Goal: Task Accomplishment & Management: Manage account settings

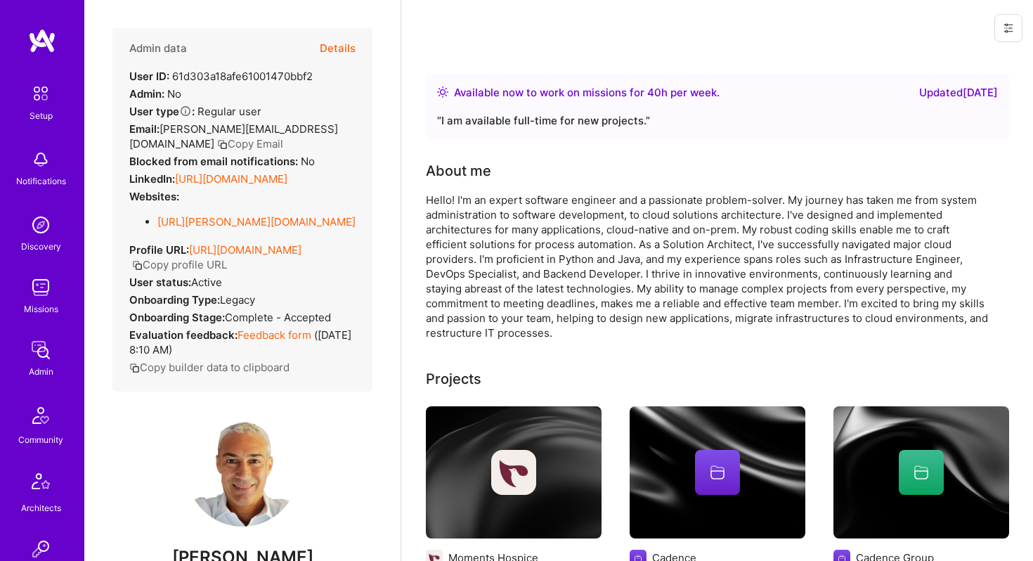
scroll to position [19, 0]
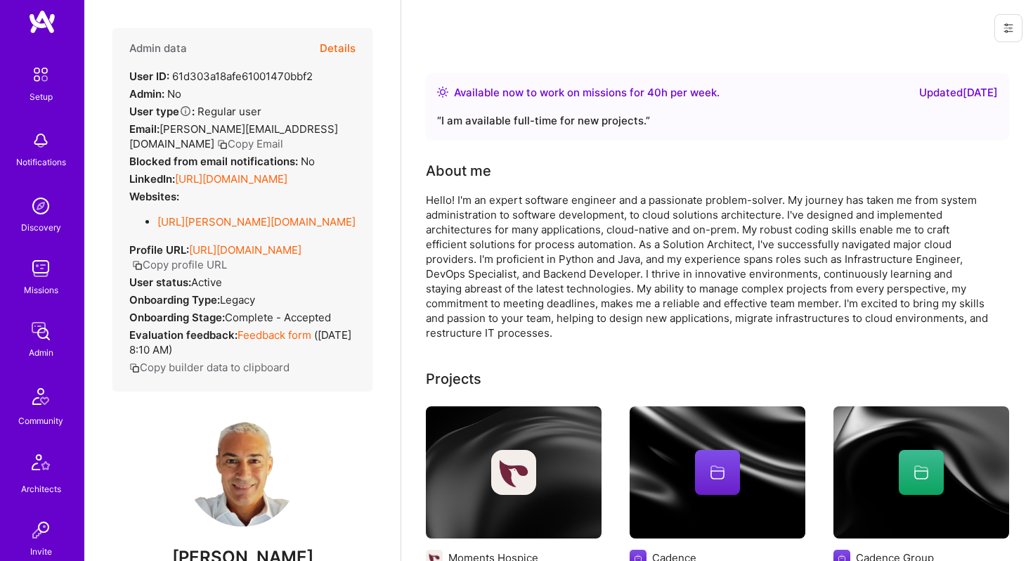
click at [42, 279] on img at bounding box center [41, 268] width 28 height 28
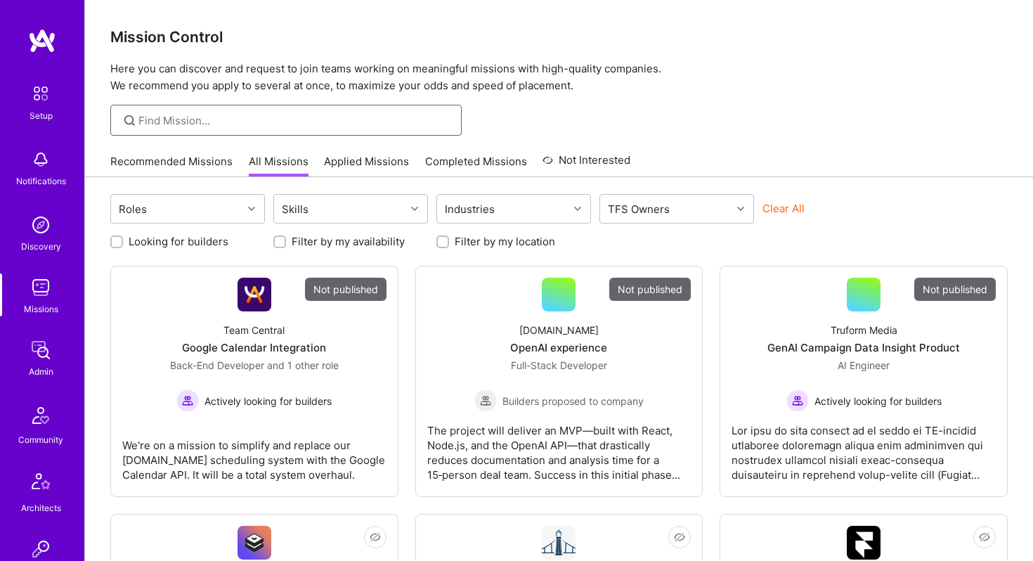
click at [190, 122] on input at bounding box center [294, 120] width 313 height 15
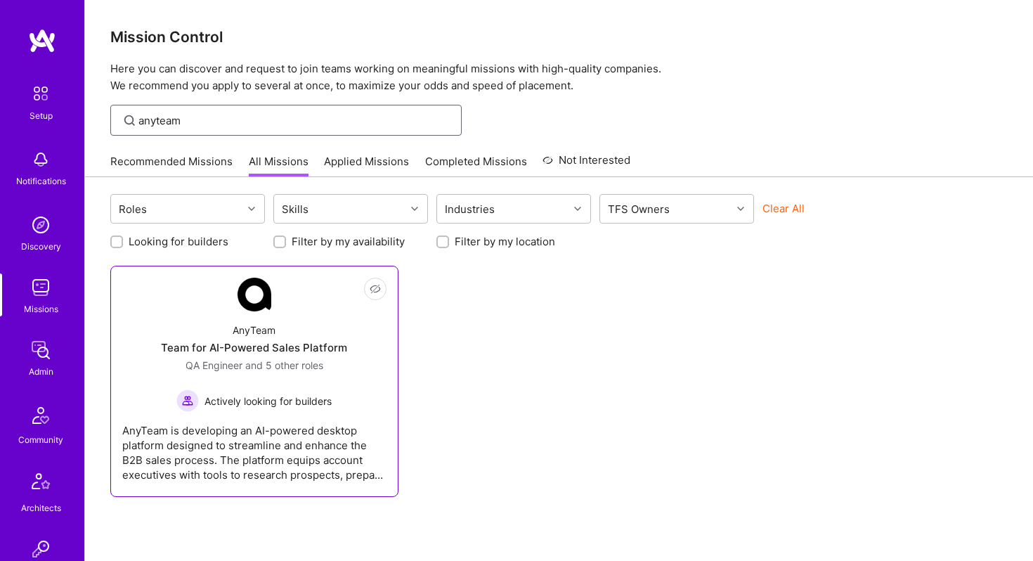
type input "anyteam"
click at [246, 342] on div "Team for AI-Powered Sales Platform" at bounding box center [254, 347] width 186 height 15
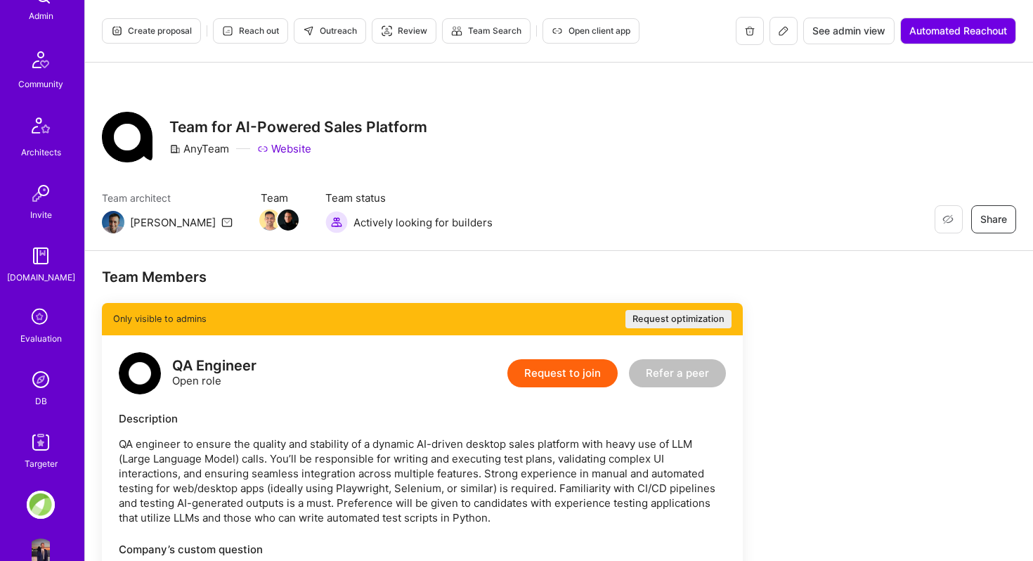
scroll to position [389, 0]
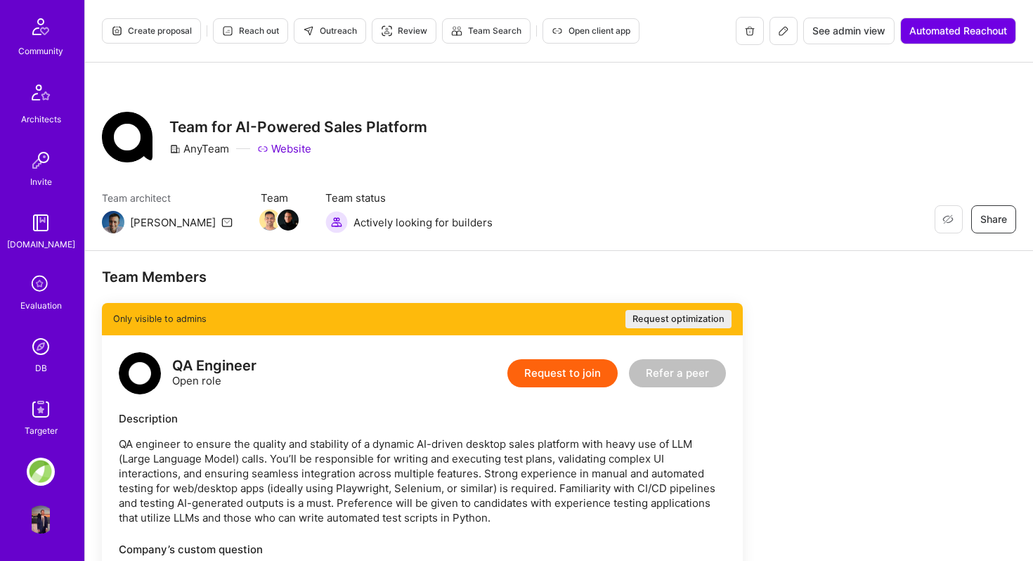
click at [45, 351] on img at bounding box center [41, 346] width 28 height 28
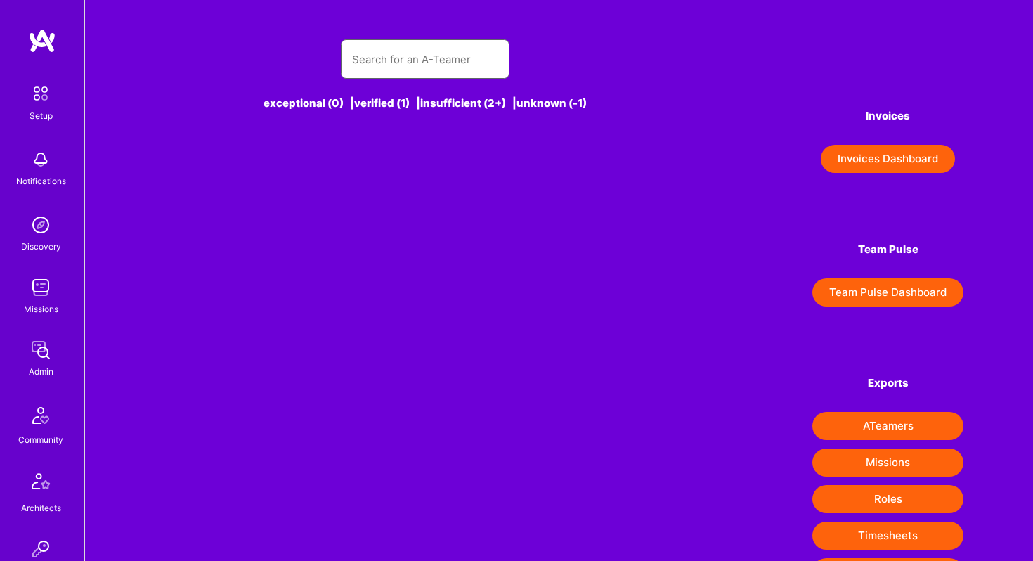
click at [380, 52] on input "text" at bounding box center [425, 59] width 146 height 36
type input "b"
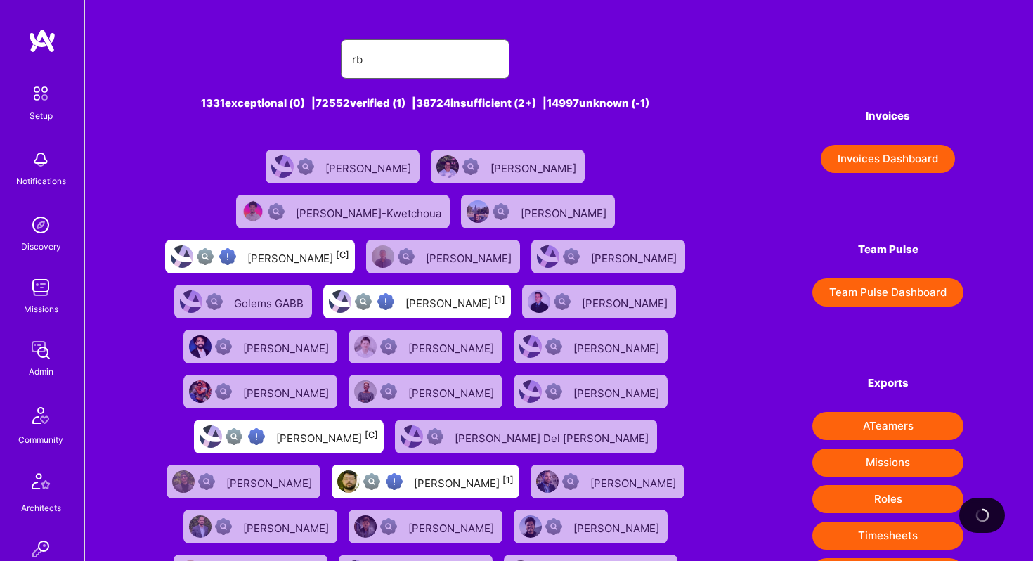
type input "r"
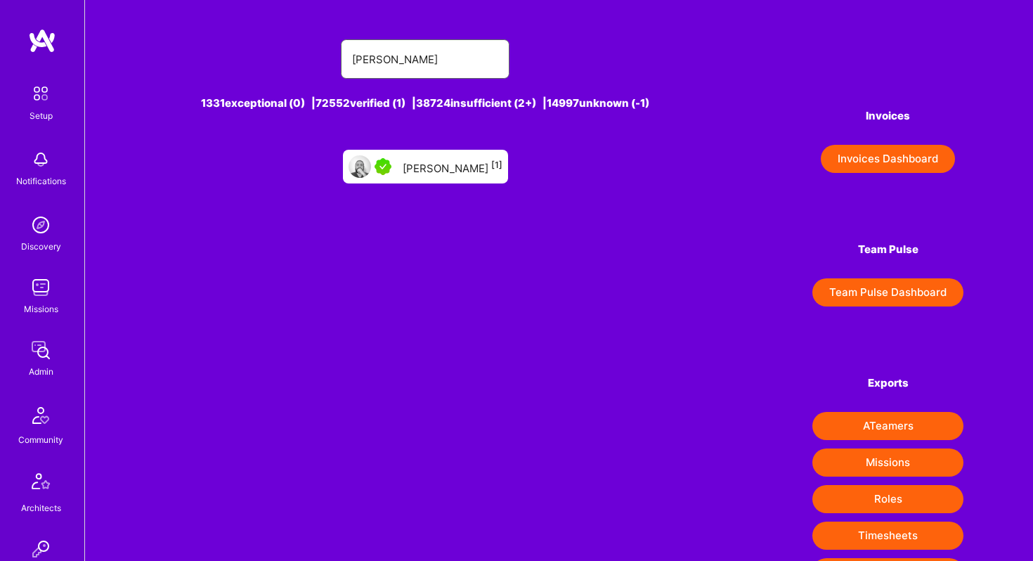
type input "[PERSON_NAME]"
click at [411, 169] on div "[PERSON_NAME] [1]" at bounding box center [425, 167] width 165 height 34
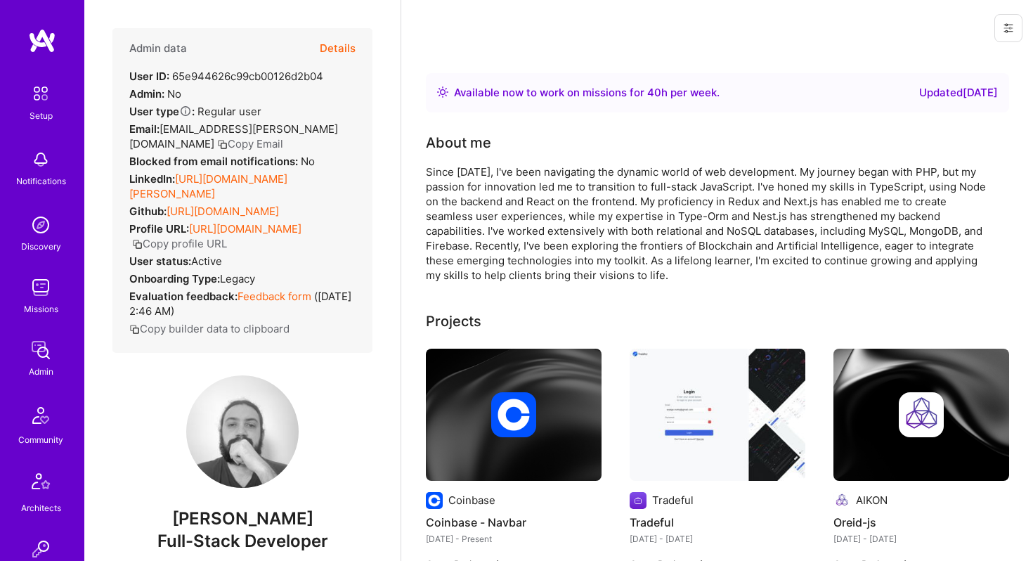
click at [338, 51] on button "Details" at bounding box center [338, 48] width 36 height 41
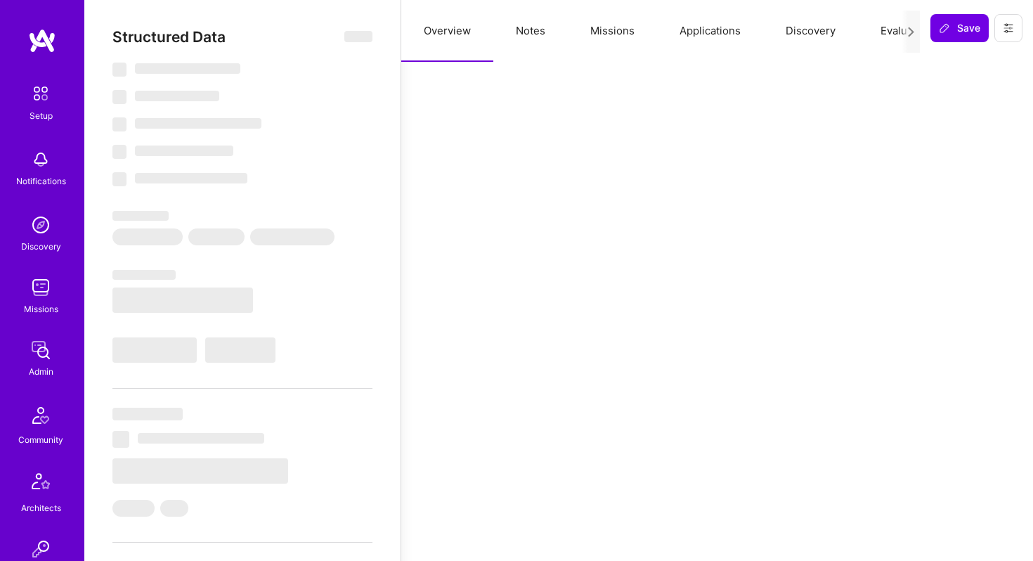
click at [803, 30] on button "Discovery" at bounding box center [810, 31] width 95 height 62
select select "Right Now"
select select "7"
select select "6"
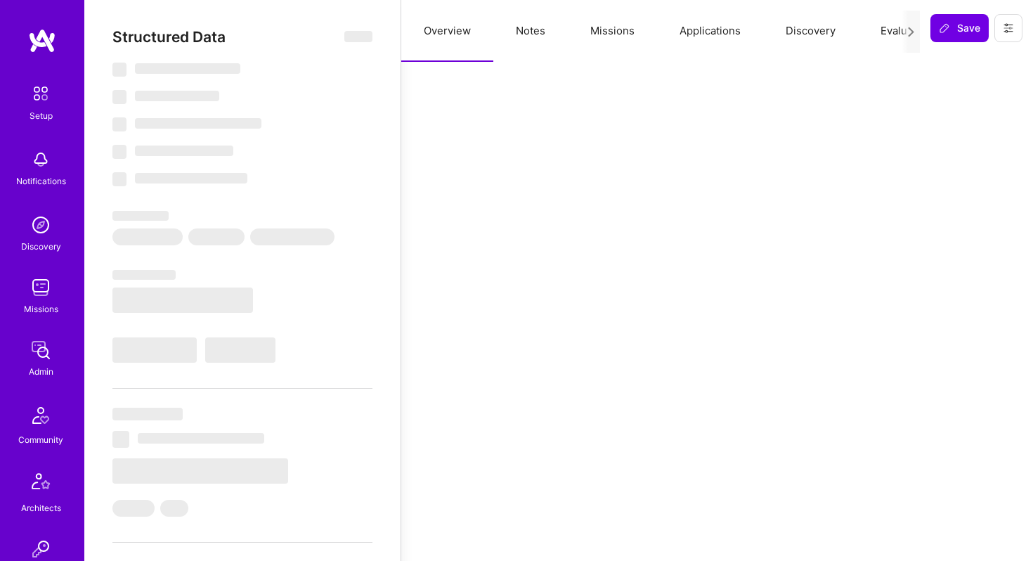
select select "6"
select select "BR"
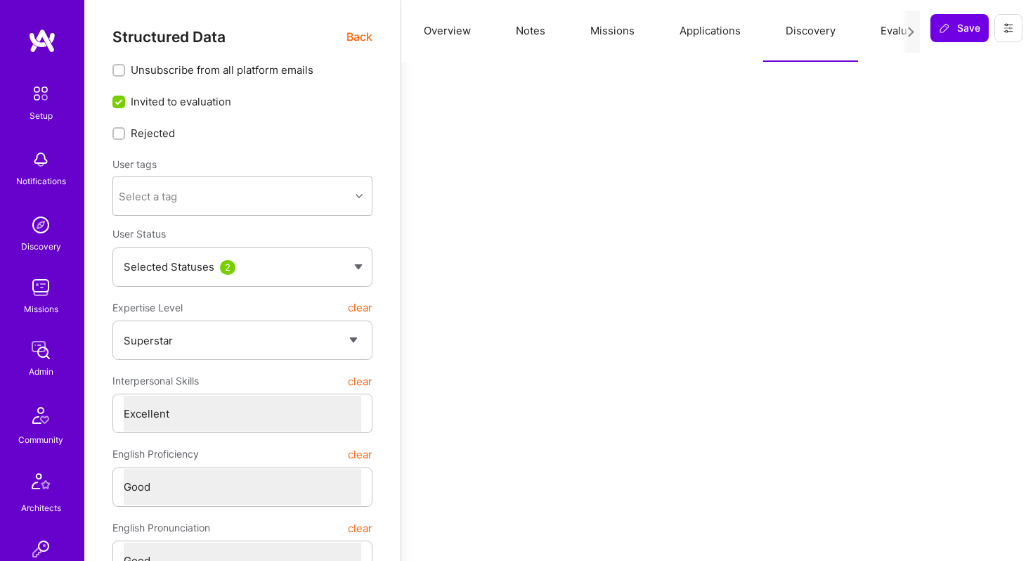
click at [722, 27] on button "Applications" at bounding box center [710, 31] width 106 height 62
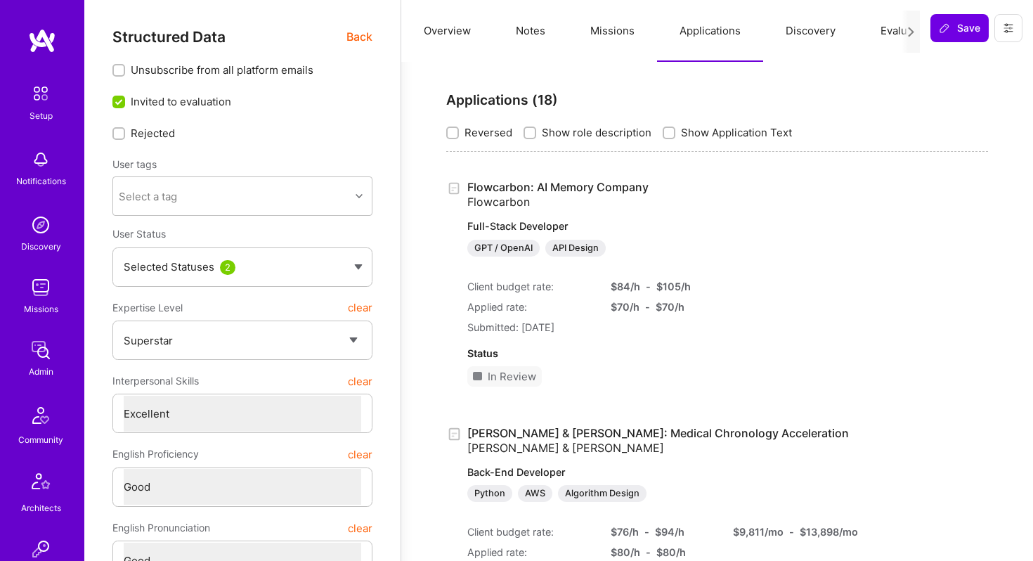
click at [611, 34] on button "Missions" at bounding box center [612, 31] width 89 height 62
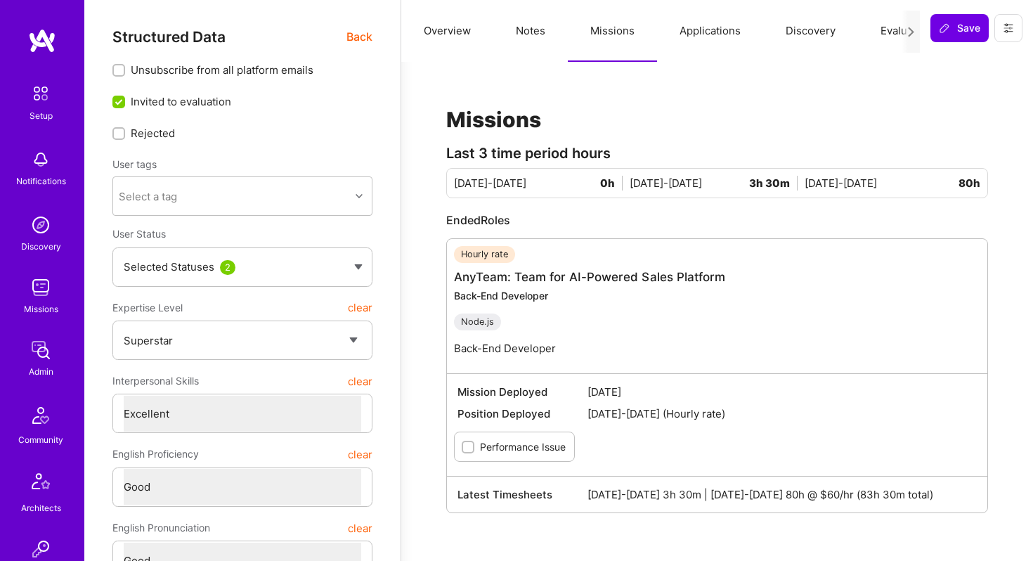
click at [717, 30] on button "Applications" at bounding box center [710, 31] width 106 height 62
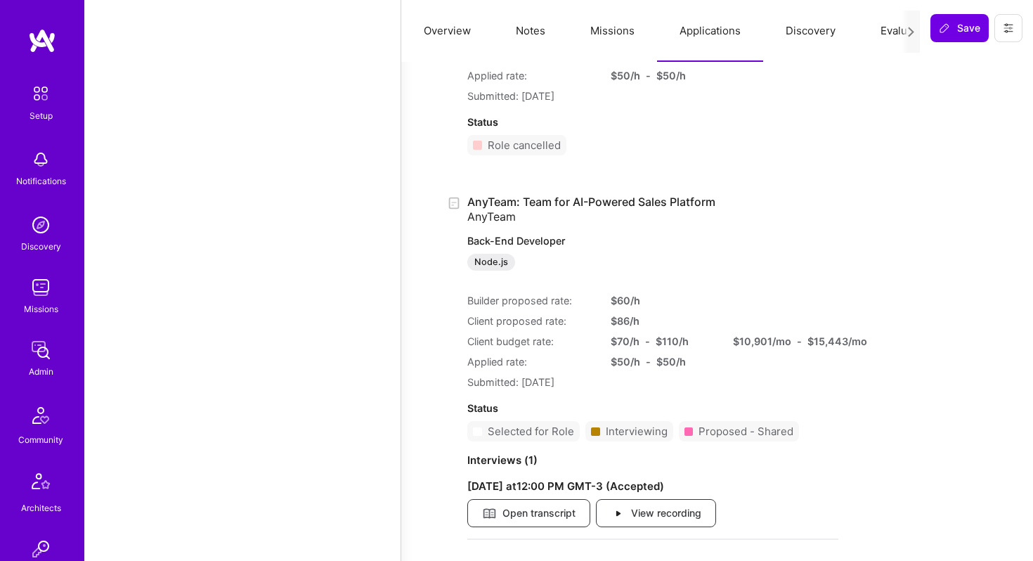
scroll to position [2223, 0]
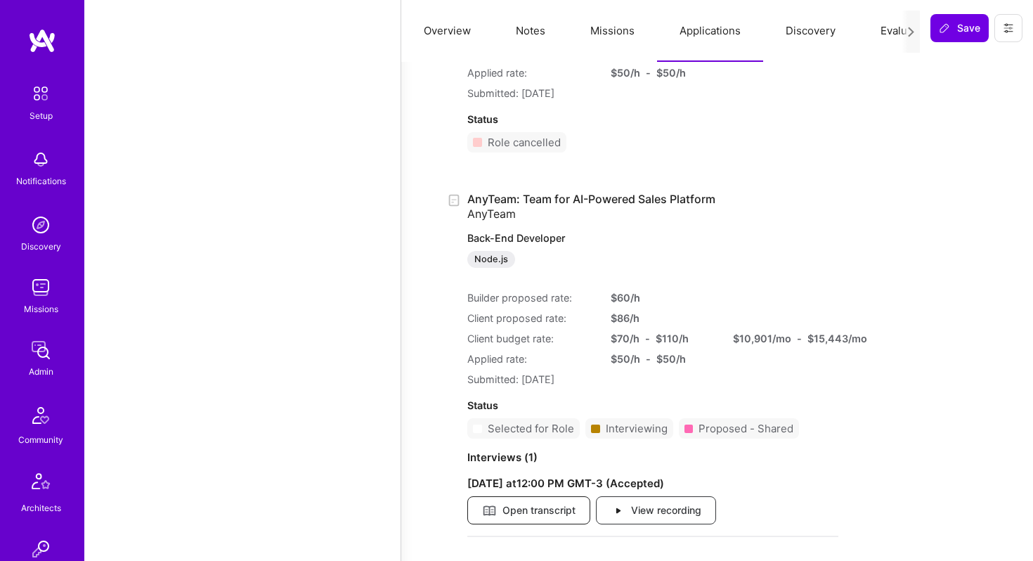
click at [555, 511] on span "Open transcript" at bounding box center [528, 510] width 93 height 15
click at [661, 514] on span "View recording" at bounding box center [656, 510] width 91 height 15
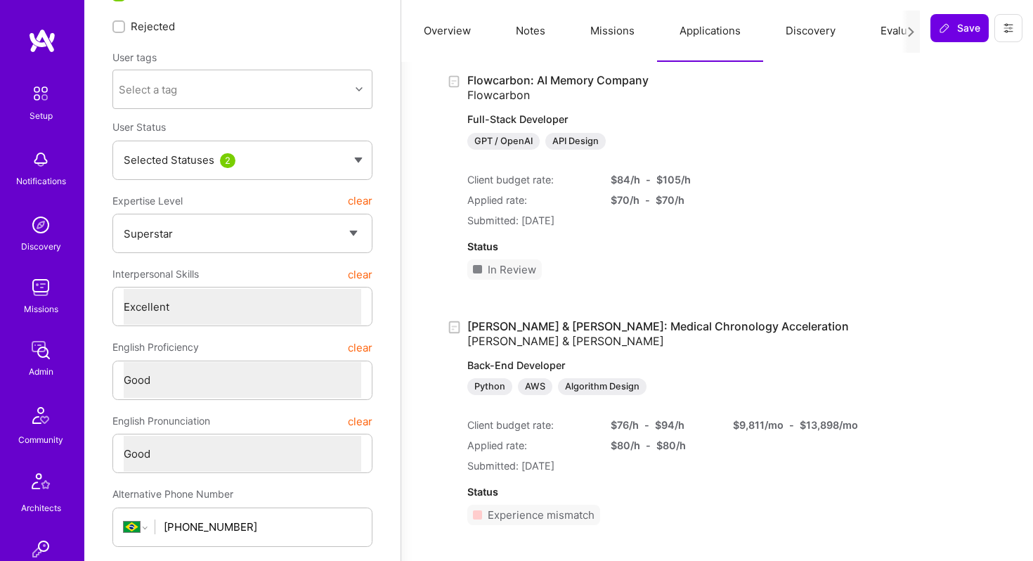
scroll to position [0, 0]
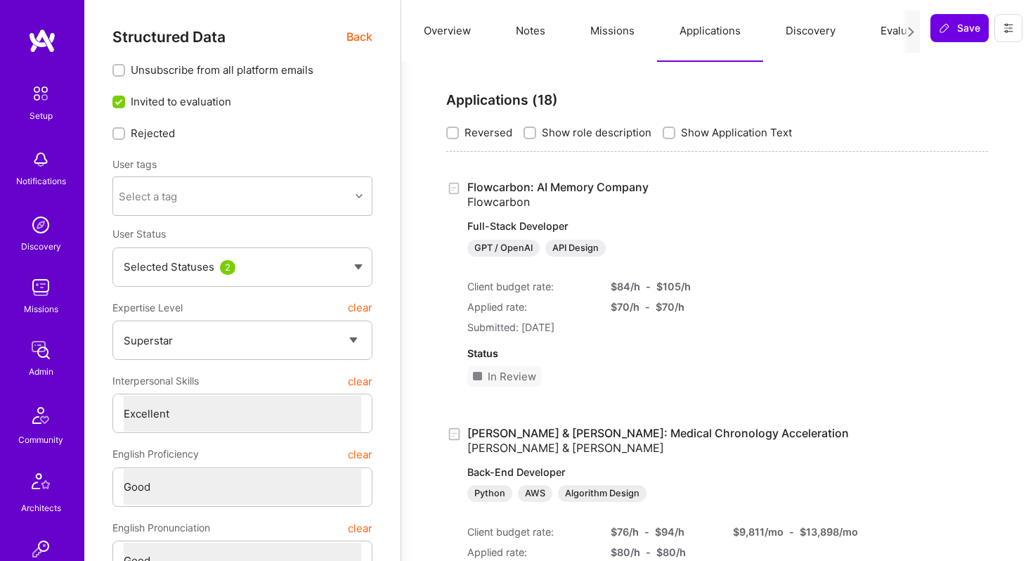
click at [39, 294] on img at bounding box center [41, 287] width 28 height 28
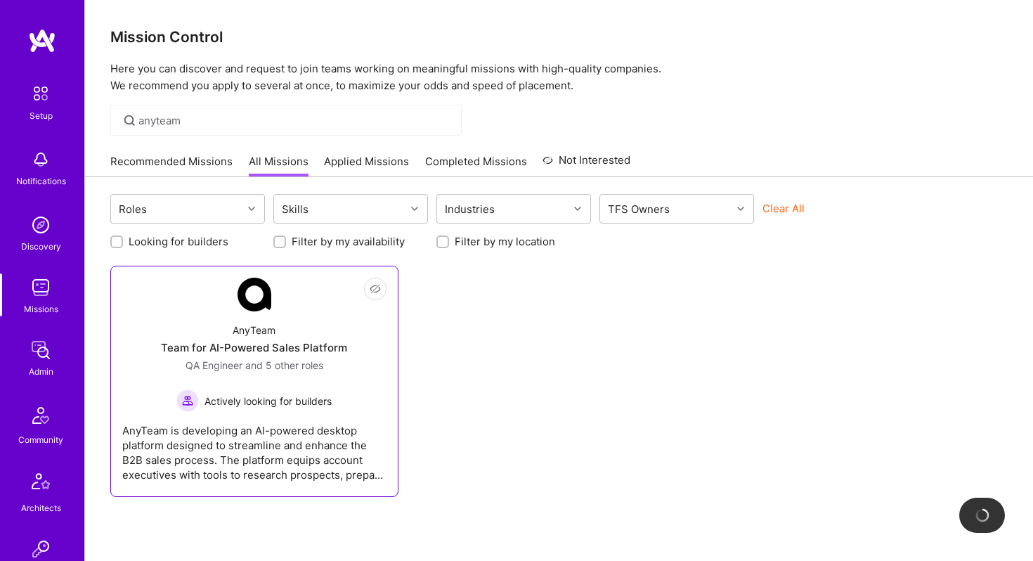
click at [261, 311] on div "AnyTeam Team for AI-Powered Sales Platform QA Engineer and 5 other roles Active…" at bounding box center [254, 361] width 264 height 100
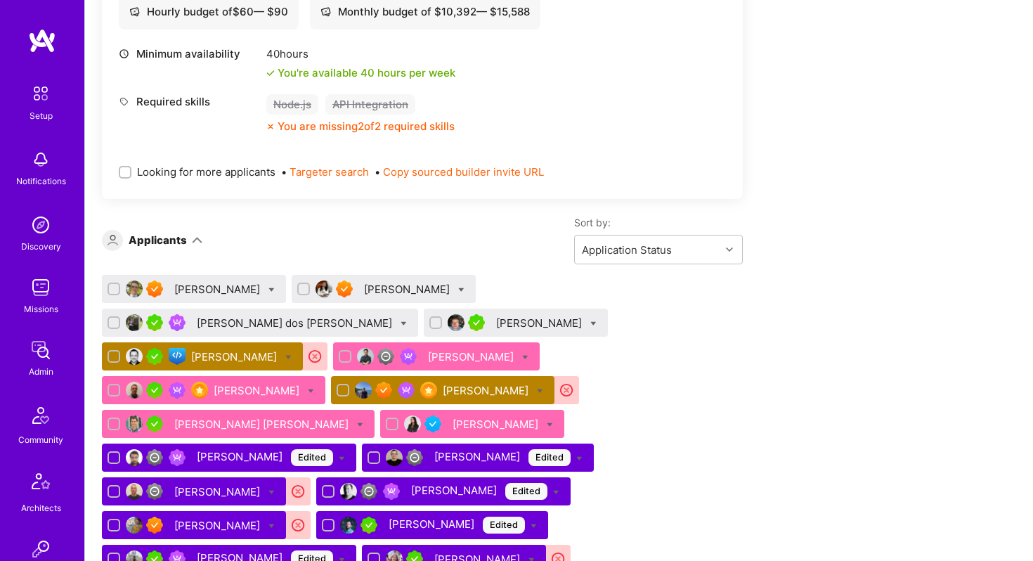
scroll to position [4154, 0]
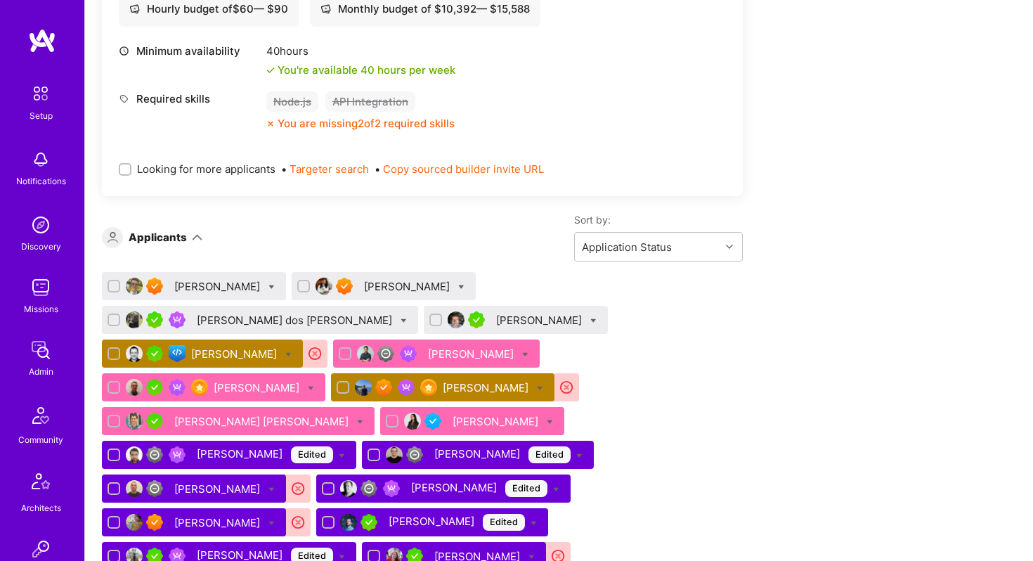
click at [280, 346] on div "[PERSON_NAME]" at bounding box center [235, 353] width 89 height 15
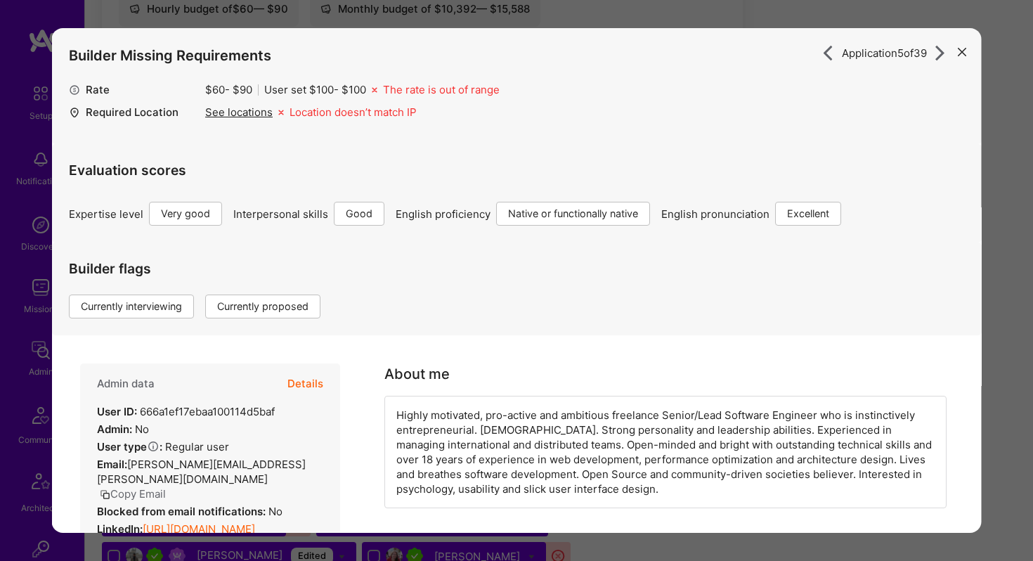
click at [299, 380] on button "Details" at bounding box center [305, 383] width 36 height 41
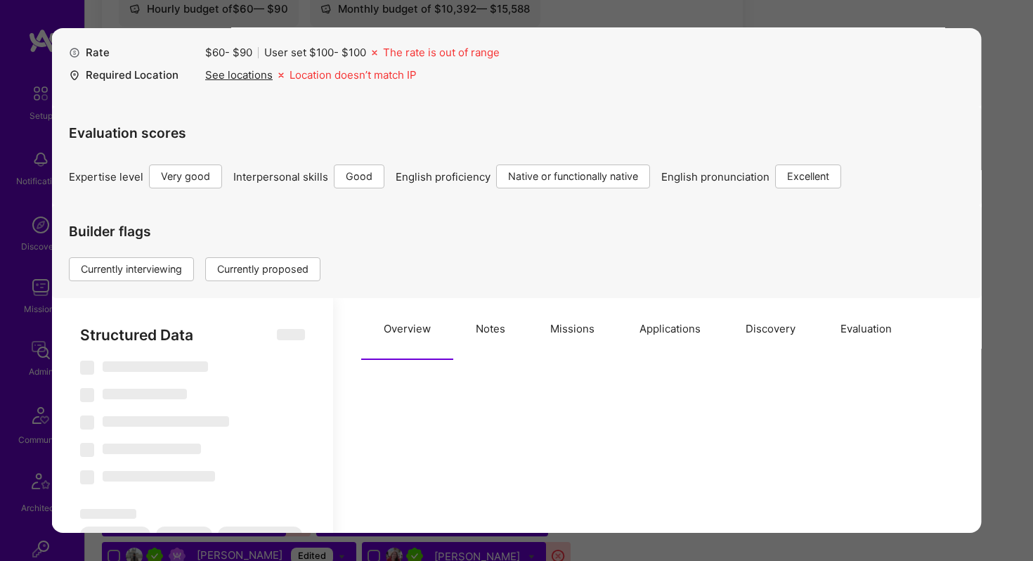
scroll to position [40, 0]
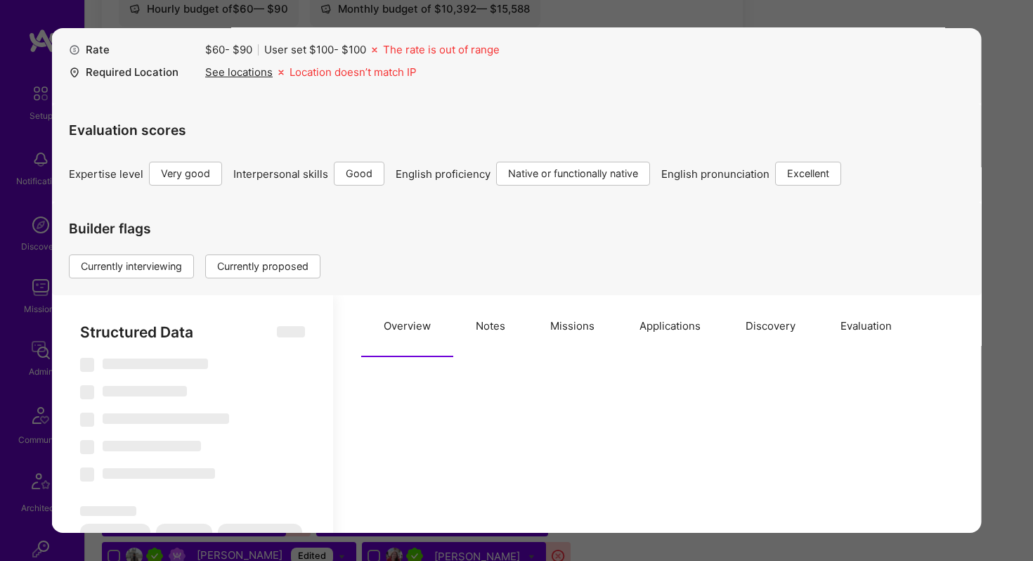
click at [683, 329] on button "Applications" at bounding box center [670, 326] width 106 height 62
type textarea "x"
select select "Right Now"
select select "5"
select select "4"
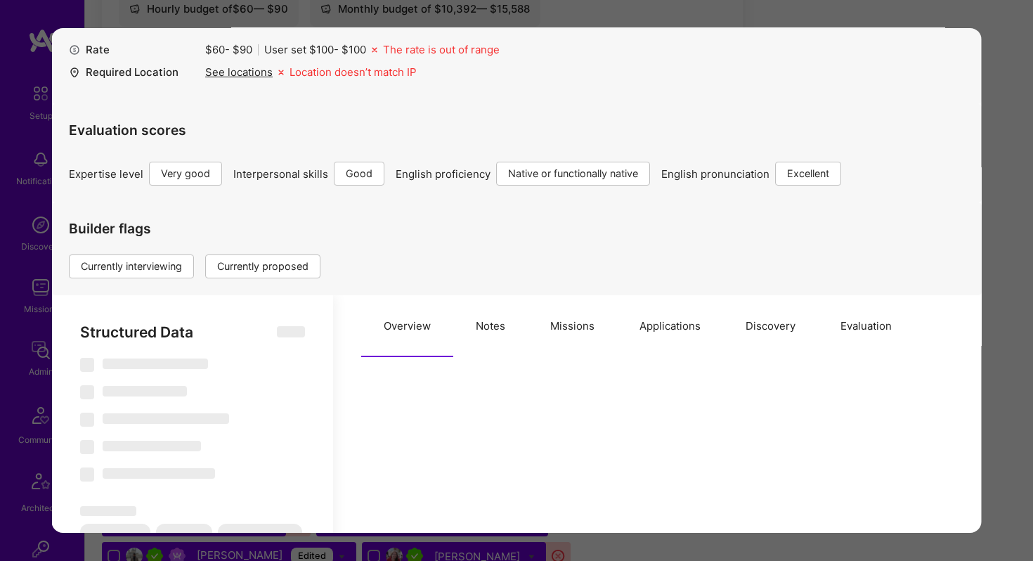
select select "7"
select select "PL"
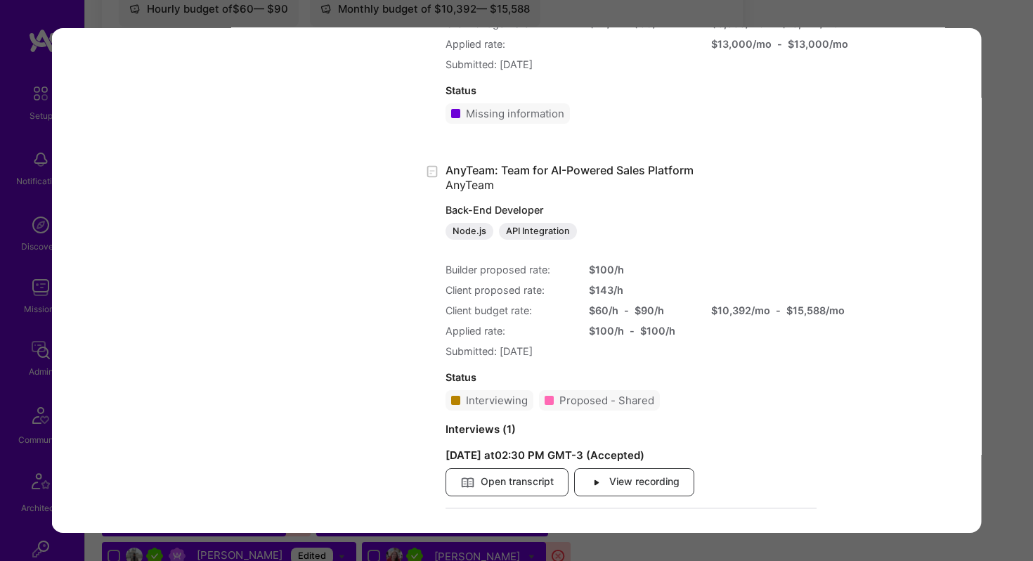
scroll to position [1902, 0]
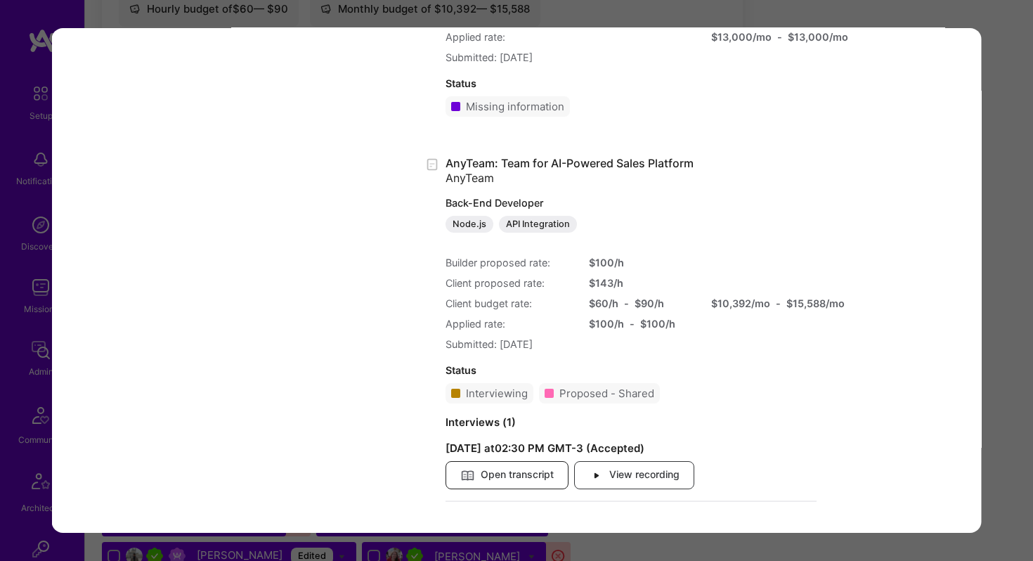
click at [538, 475] on span "Open transcript" at bounding box center [506, 474] width 93 height 15
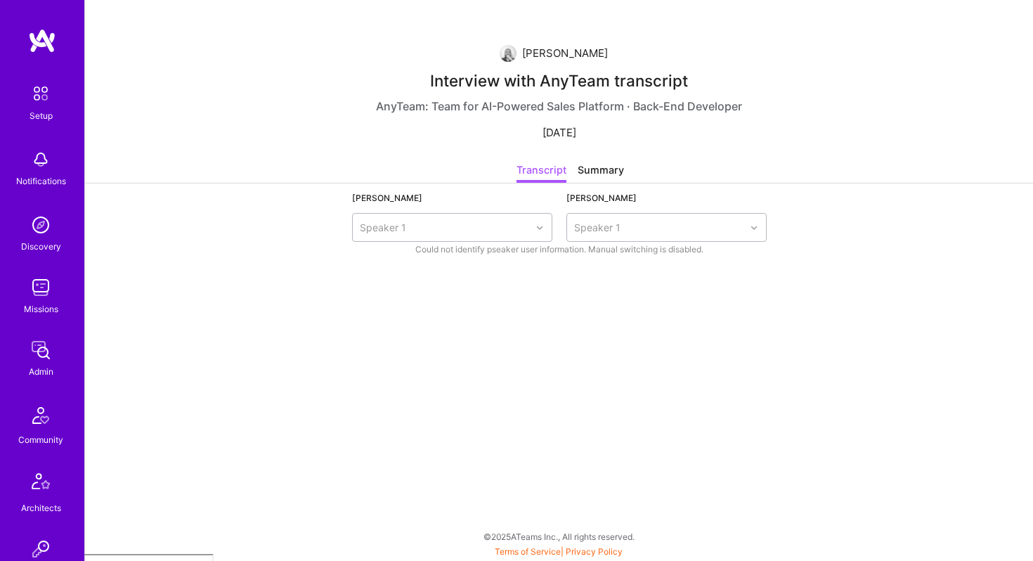
click at [590, 162] on div "Summary" at bounding box center [601, 172] width 46 height 20
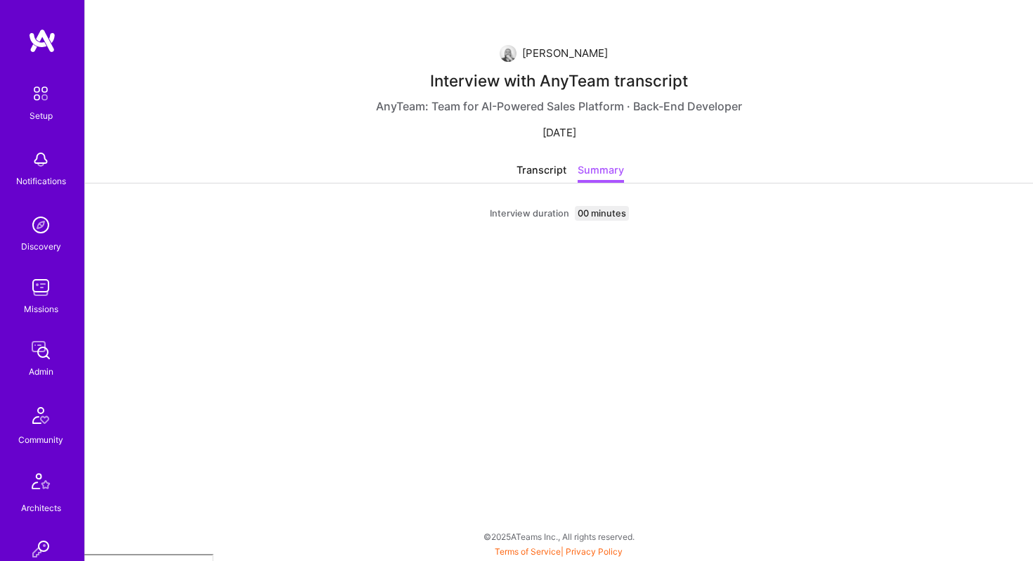
click at [546, 170] on div "Transcript" at bounding box center [542, 172] width 50 height 20
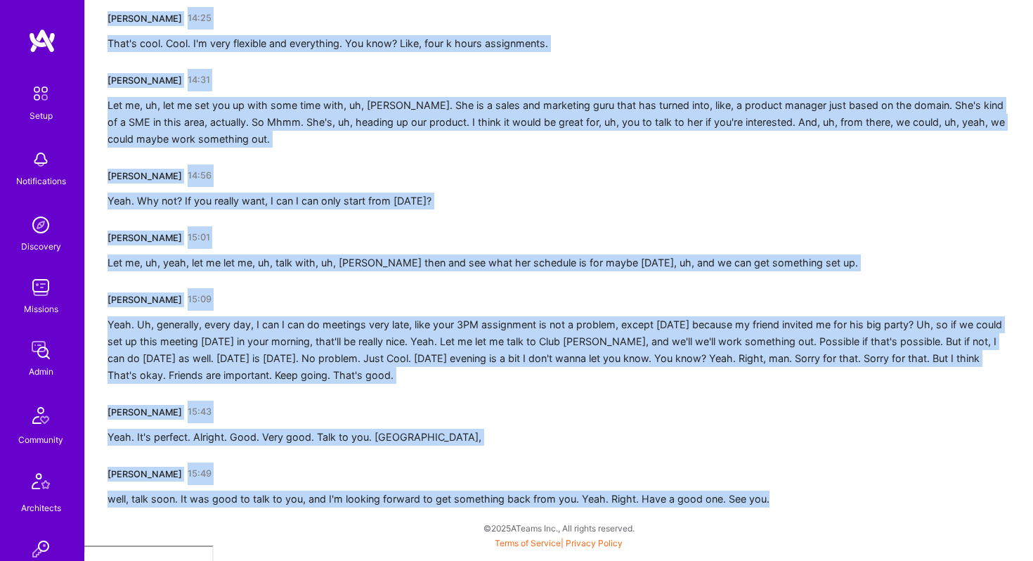
scroll to position [2304, 0]
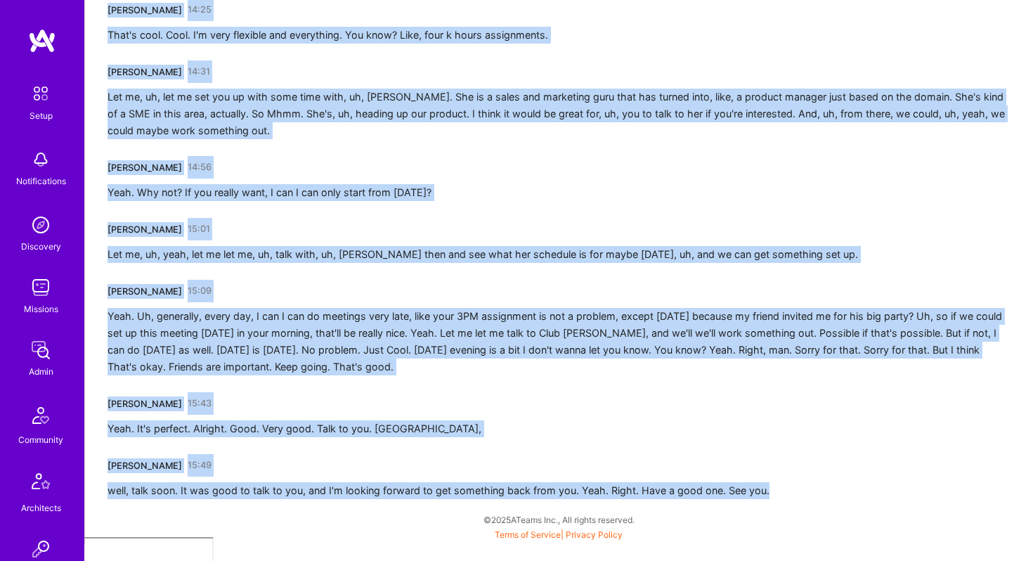
drag, startPoint x: 102, startPoint y: 282, endPoint x: 524, endPoint y: 560, distance: 505.2
copy div "Chris Larson 00:00 Thing that we're trying to do, focusing very specifically an…"
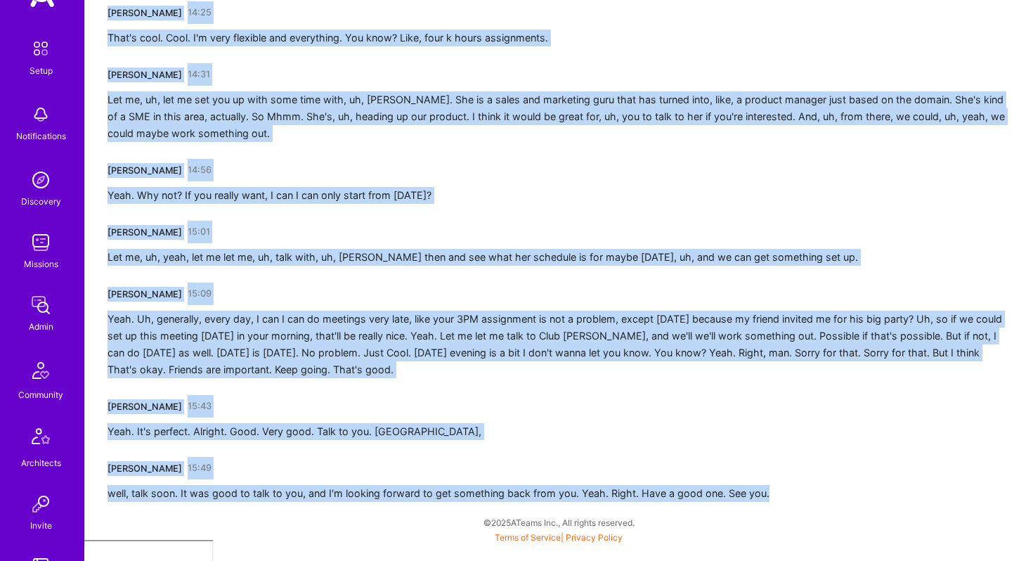
scroll to position [55, 0]
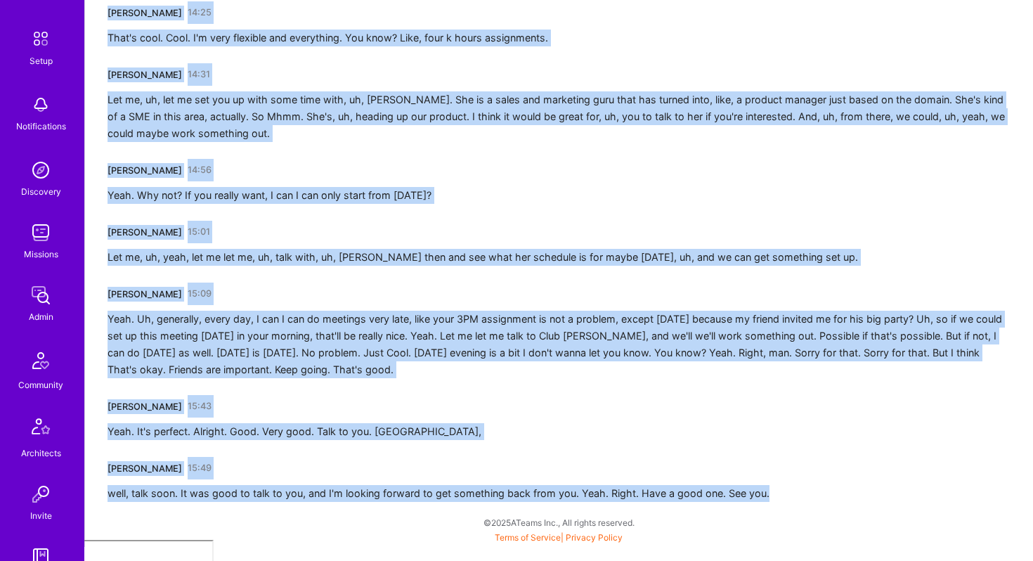
click at [39, 245] on img at bounding box center [41, 233] width 28 height 28
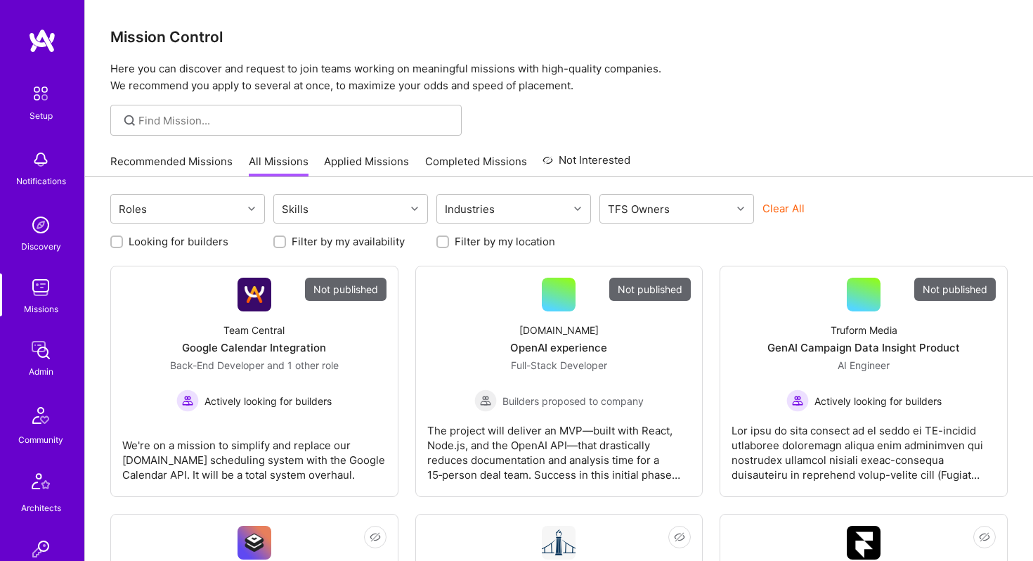
click at [192, 130] on div at bounding box center [285, 120] width 351 height 31
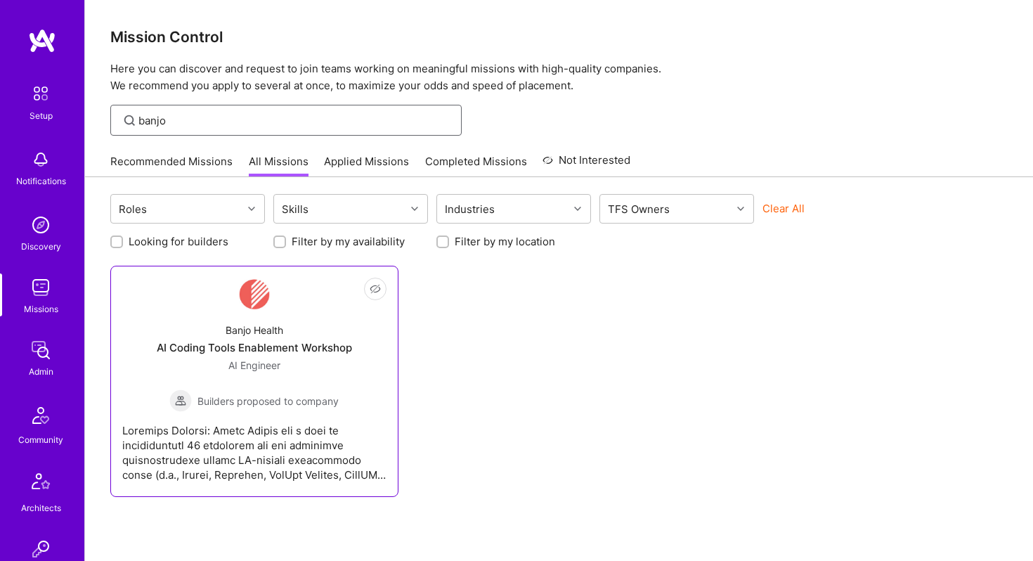
type input "banjo"
click at [243, 321] on div "Banjo Health AI Coding Tools Enablement Workshop AI Engineer Builders proposed …" at bounding box center [254, 361] width 264 height 100
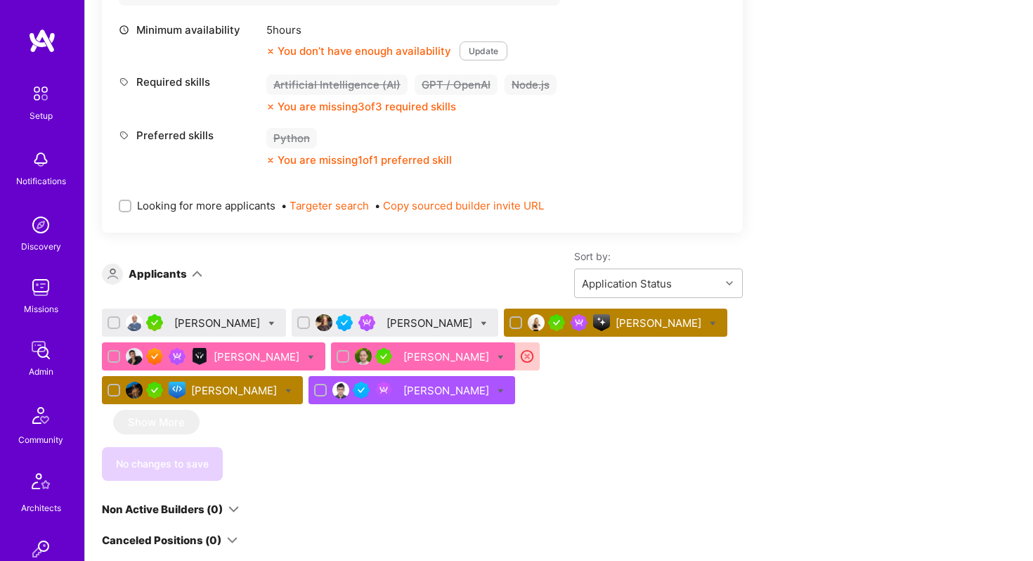
scroll to position [637, 0]
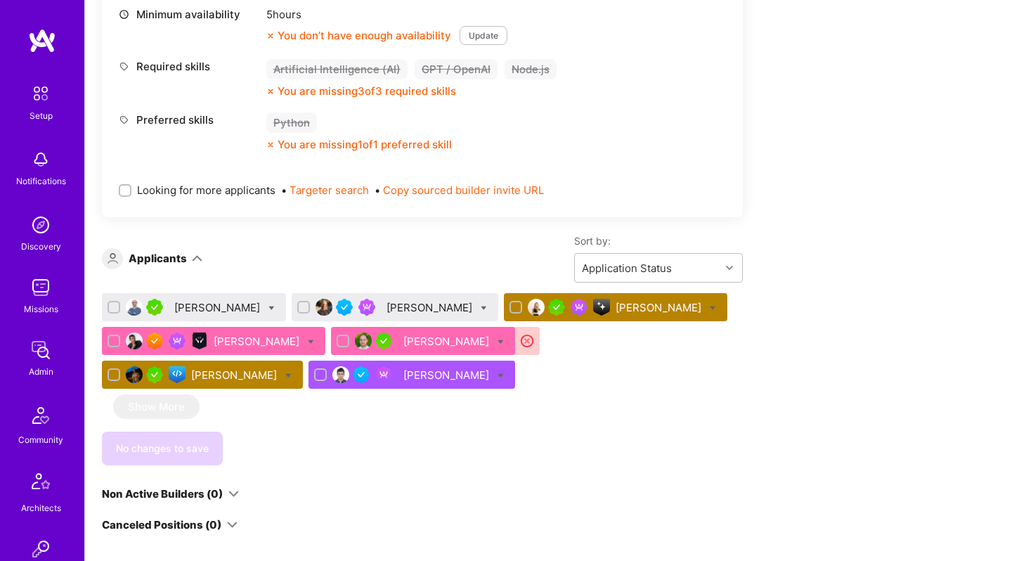
click at [280, 368] on div "Adhithi Ravichandran" at bounding box center [235, 375] width 89 height 15
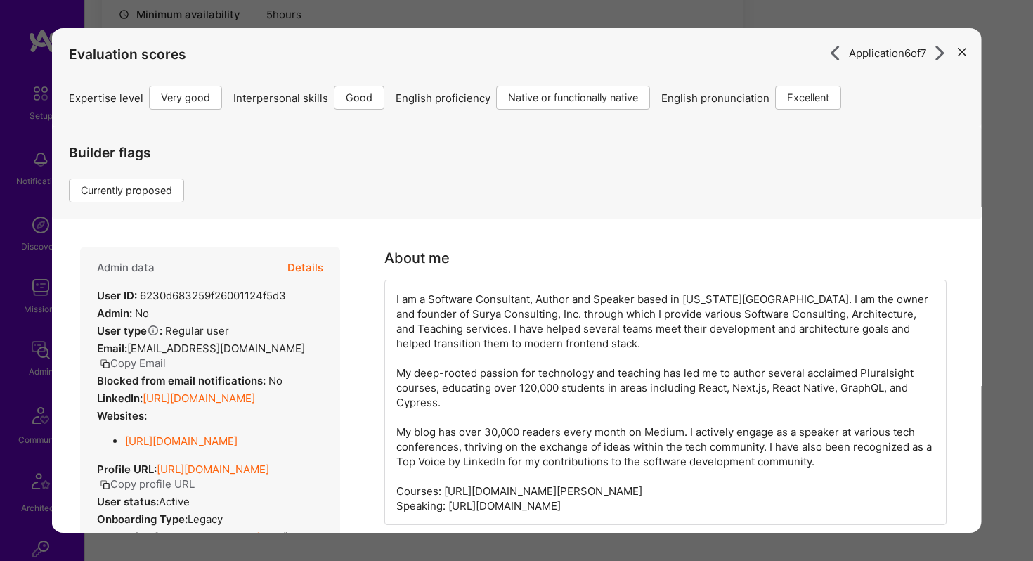
click at [316, 266] on button "Details" at bounding box center [305, 267] width 36 height 41
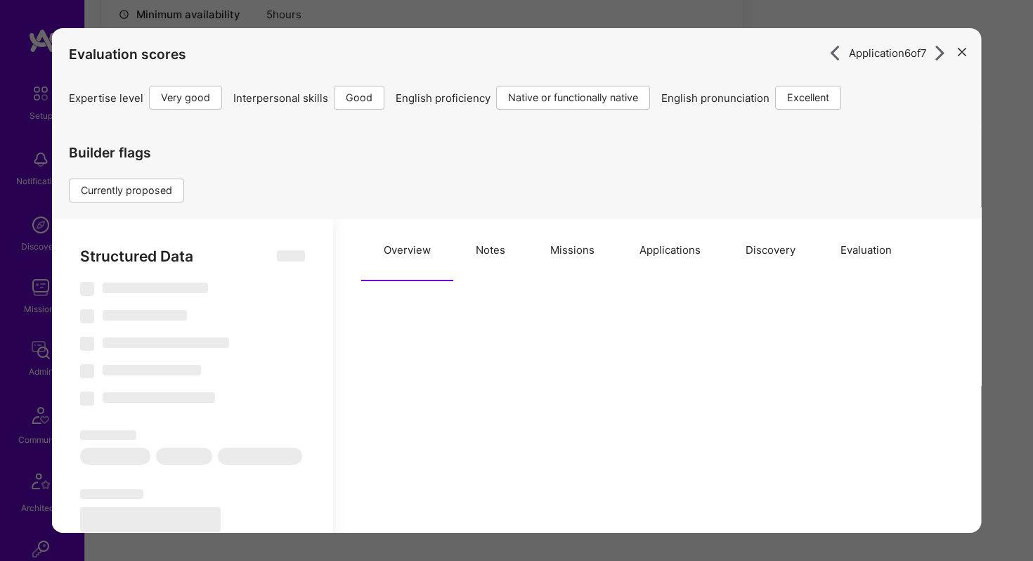
click at [588, 255] on button "Missions" at bounding box center [572, 250] width 89 height 62
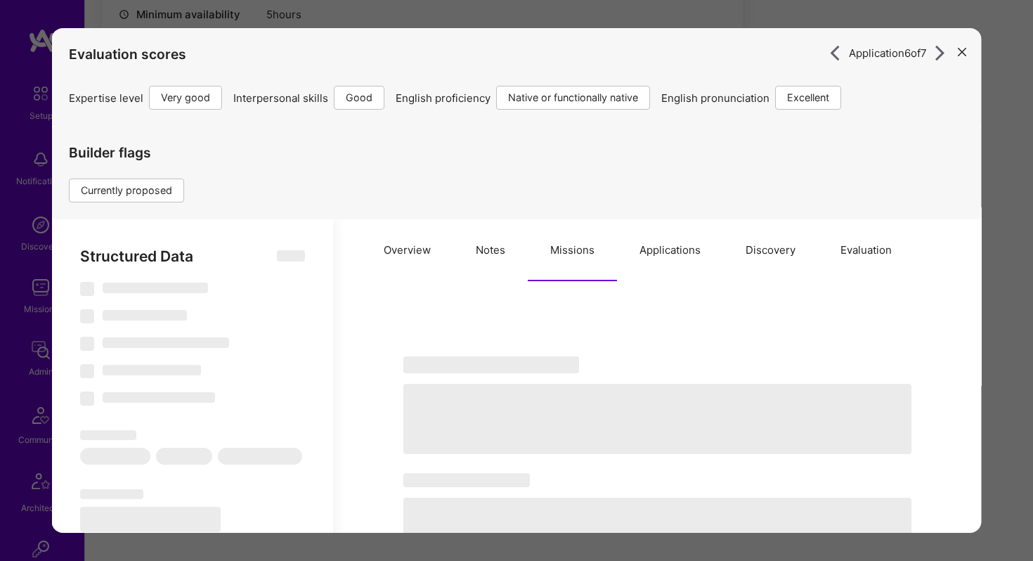
select select "Right Now"
select select "5"
select select "4"
select select "7"
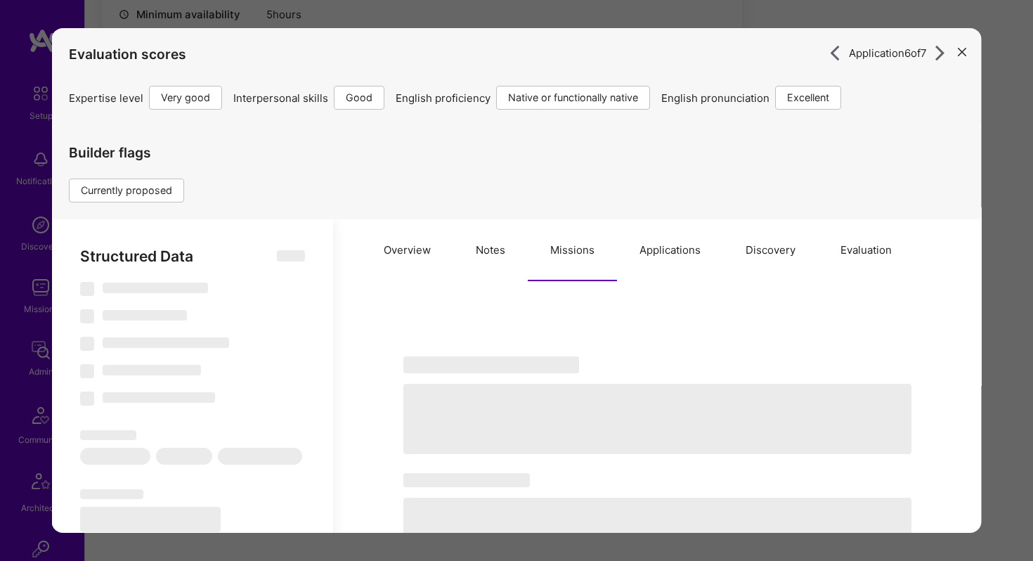
select select "US"
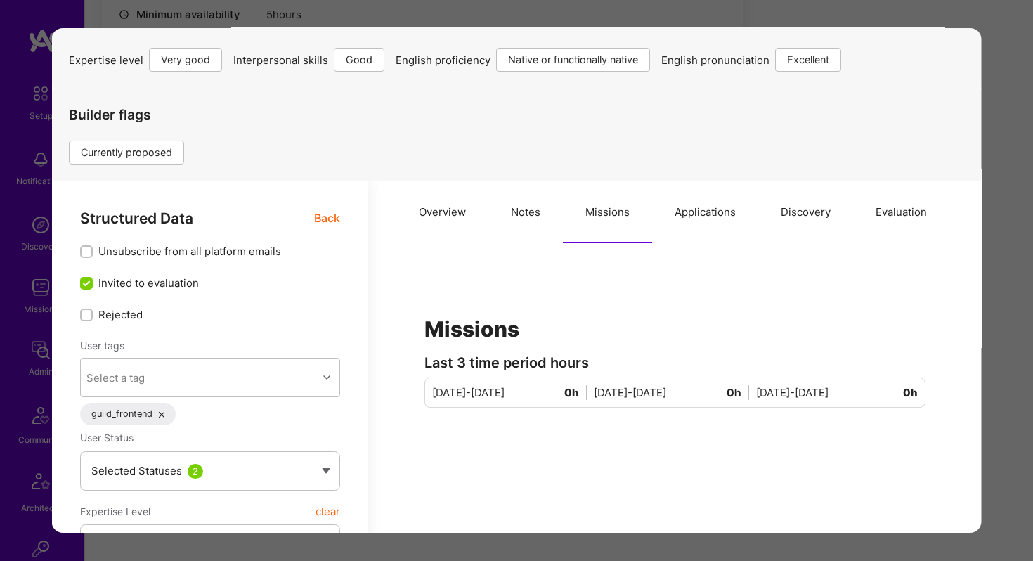
scroll to position [40, 0]
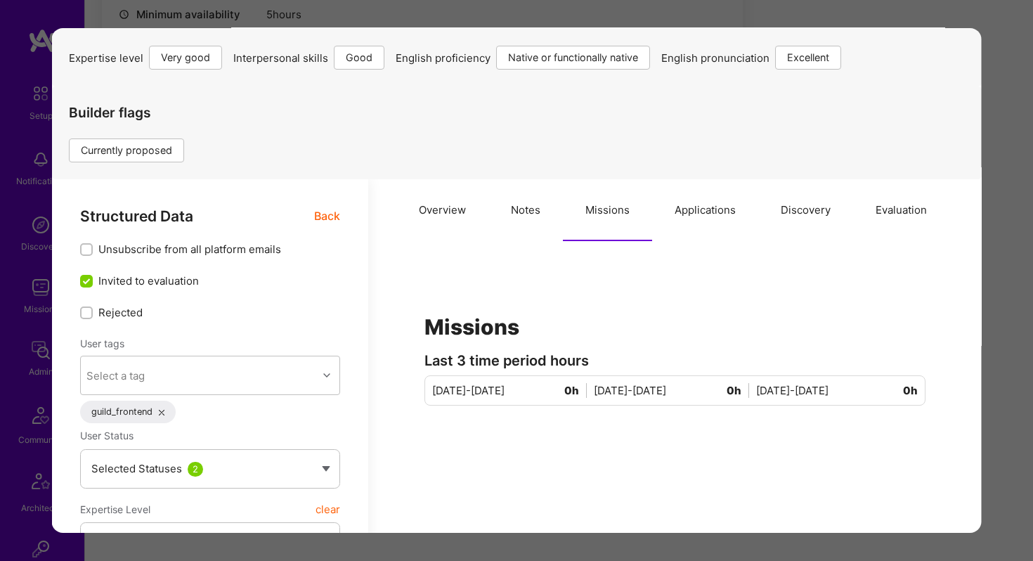
click at [696, 207] on button "Applications" at bounding box center [705, 210] width 106 height 62
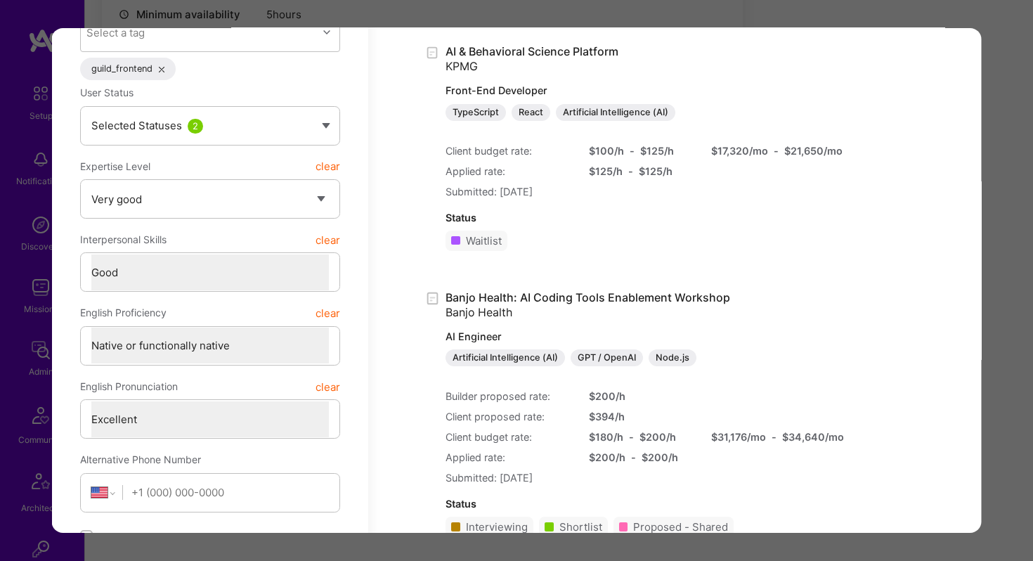
scroll to position [385, 0]
